Goal: Task Accomplishment & Management: Use online tool/utility

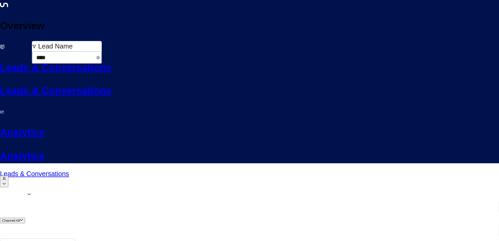
type input "****"
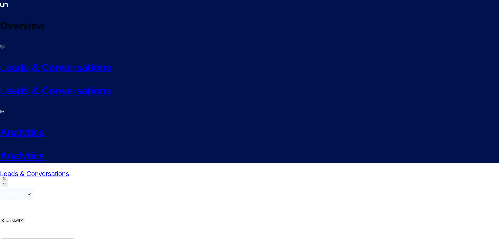
click at [31, 193] on icon "button" at bounding box center [29, 194] width 3 height 3
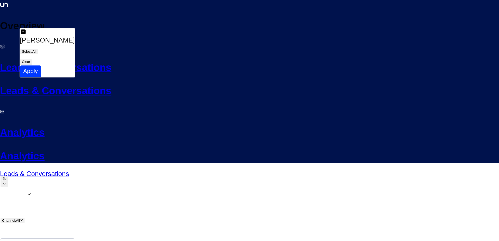
click at [107, 95] on div at bounding box center [249, 120] width 499 height 241
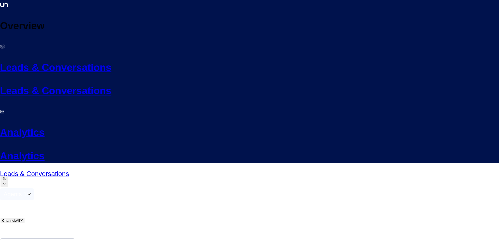
click at [34, 188] on button "Agents 1" at bounding box center [17, 194] width 34 height 12
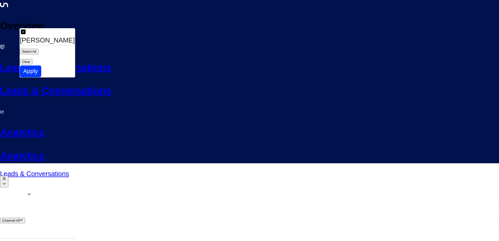
click at [32, 59] on button "Clear" at bounding box center [26, 61] width 13 height 5
click at [93, 116] on div at bounding box center [249, 120] width 499 height 241
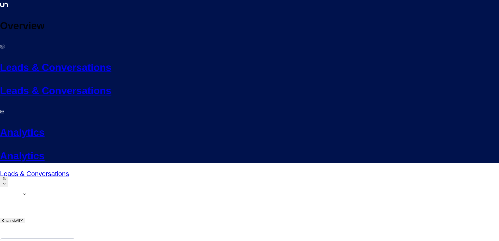
click at [70, 188] on div "Agents Channel: All Actions" at bounding box center [249, 219] width 499 height 62
click at [20, 219] on span "All" at bounding box center [18, 221] width 4 height 4
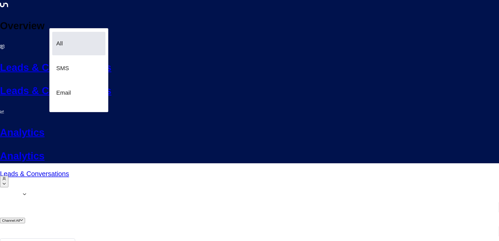
click at [68, 18] on div at bounding box center [249, 120] width 499 height 241
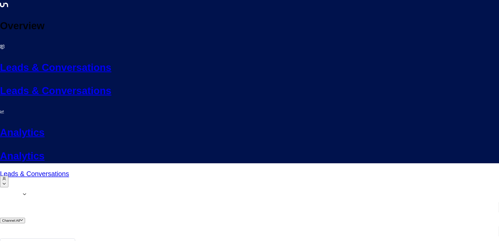
click at [22, 191] on span "Agents" at bounding box center [13, 194] width 18 height 7
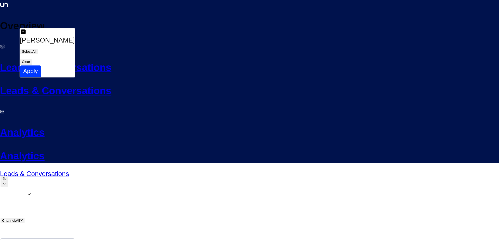
click at [85, 126] on div at bounding box center [249, 120] width 499 height 241
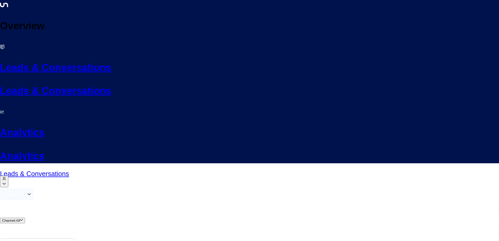
click at [27, 192] on div "Agents 1" at bounding box center [15, 195] width 23 height 6
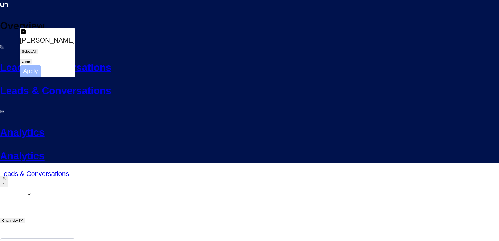
click at [41, 65] on button "Apply" at bounding box center [30, 71] width 21 height 12
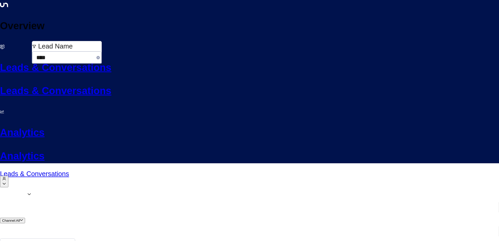
drag, startPoint x: 20, startPoint y: 56, endPoint x: 23, endPoint y: 56, distance: 3.4
click at [20, 56] on body "Overview Leads & Conversations Leads & Conversations Analytics Analytics Leads …" at bounding box center [249, 243] width 499 height 486
type input "*"
type input "*******"
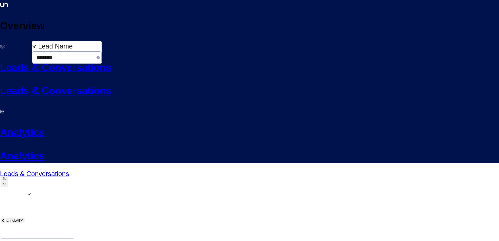
click at [0, 63] on html "Overview Leads & Conversations Leads & Conversations Analytics Analytics Leads …" at bounding box center [249, 243] width 499 height 486
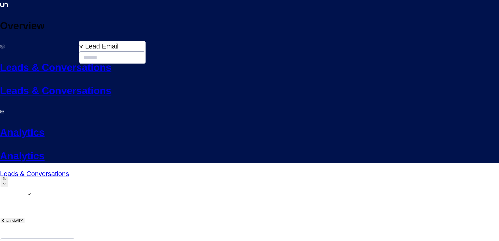
click at [104, 53] on input "text" at bounding box center [112, 57] width 66 height 13
type input "**********"
